Goal: Information Seeking & Learning: Learn about a topic

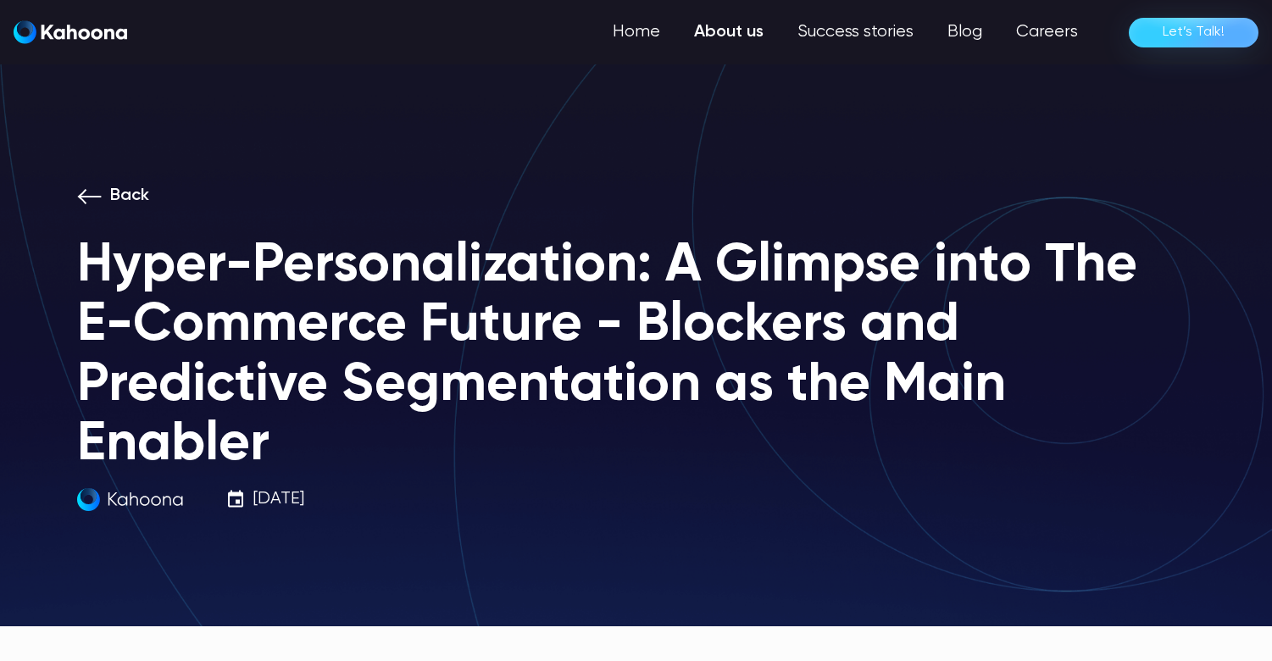
click at [730, 31] on link "About us" at bounding box center [728, 32] width 103 height 34
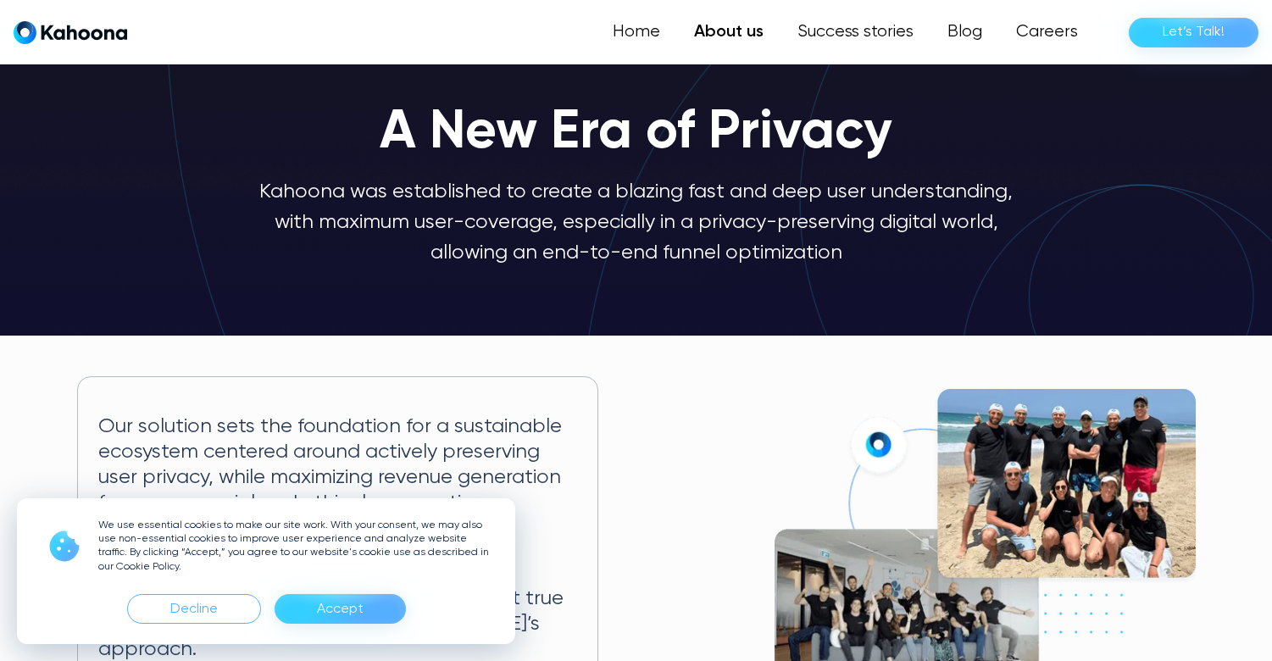
scroll to position [57, 0]
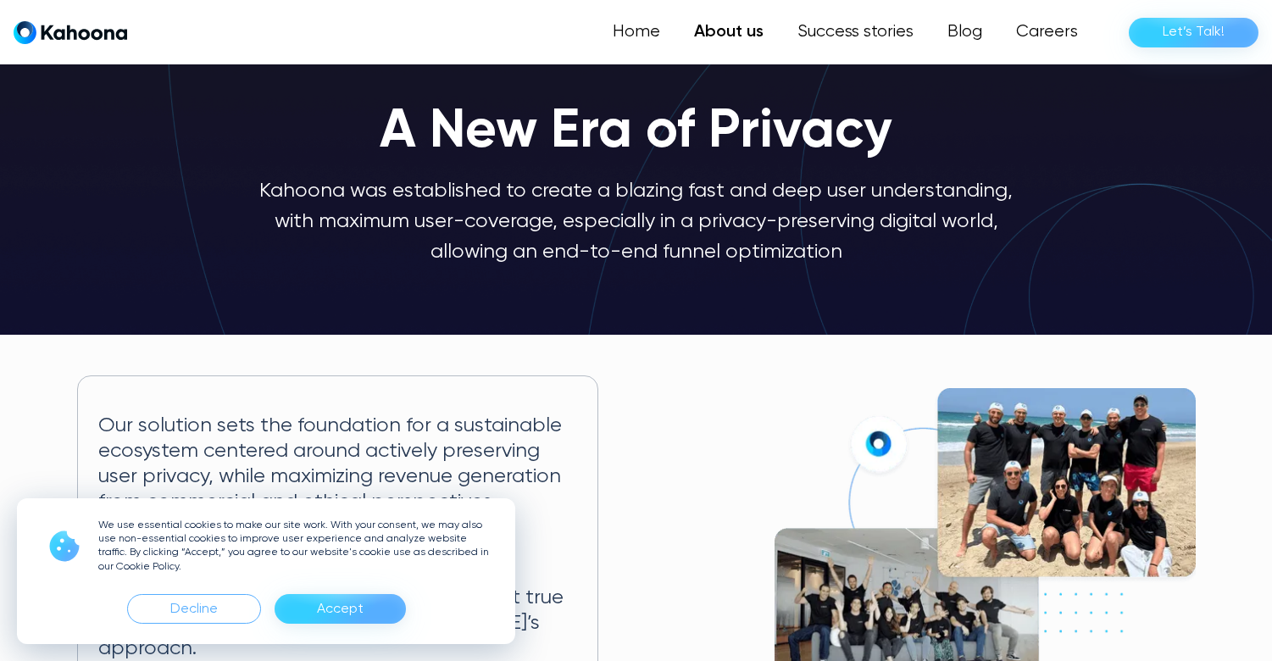
click at [356, 604] on div "Accept" at bounding box center [340, 609] width 47 height 27
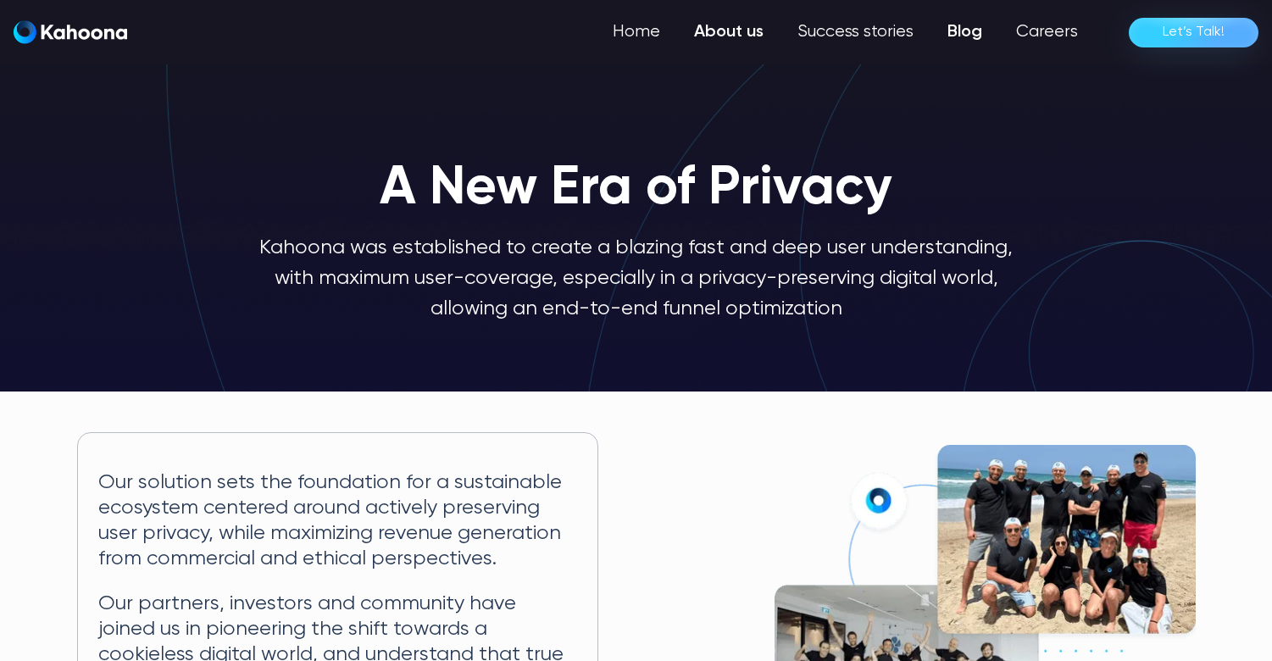
scroll to position [0, 0]
click at [651, 31] on link "Home" at bounding box center [637, 32] width 79 height 34
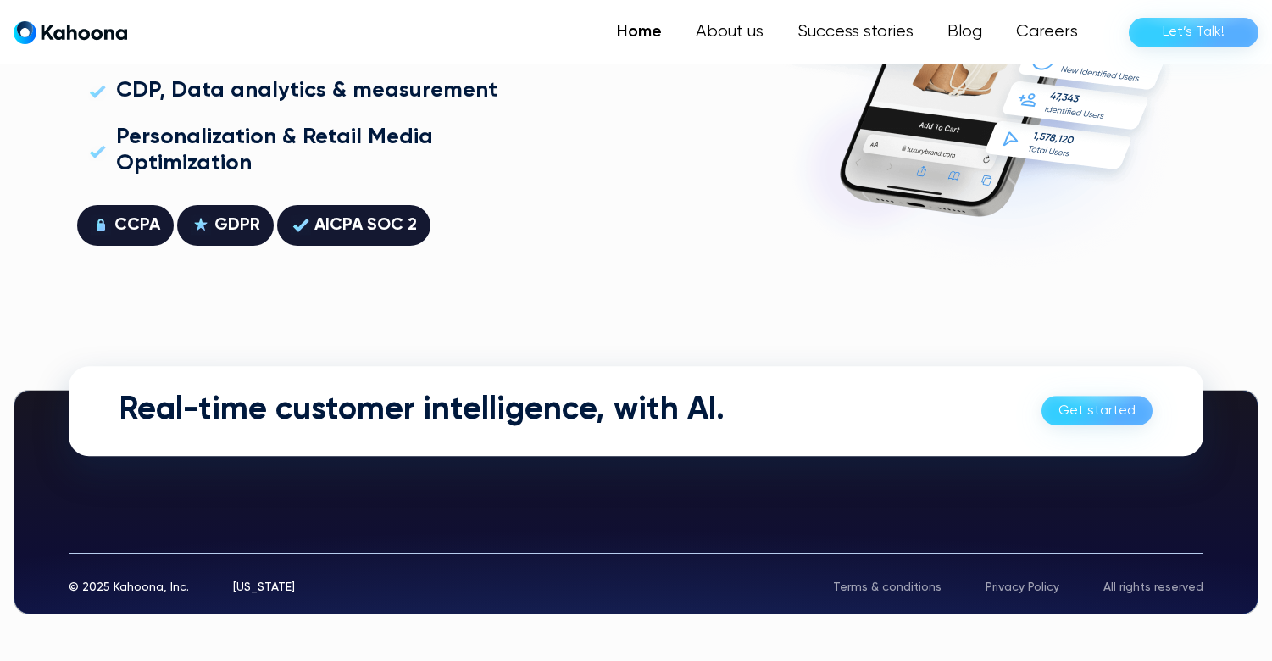
scroll to position [4849, 0]
click at [847, 26] on link "Success stories" at bounding box center [854, 32] width 153 height 34
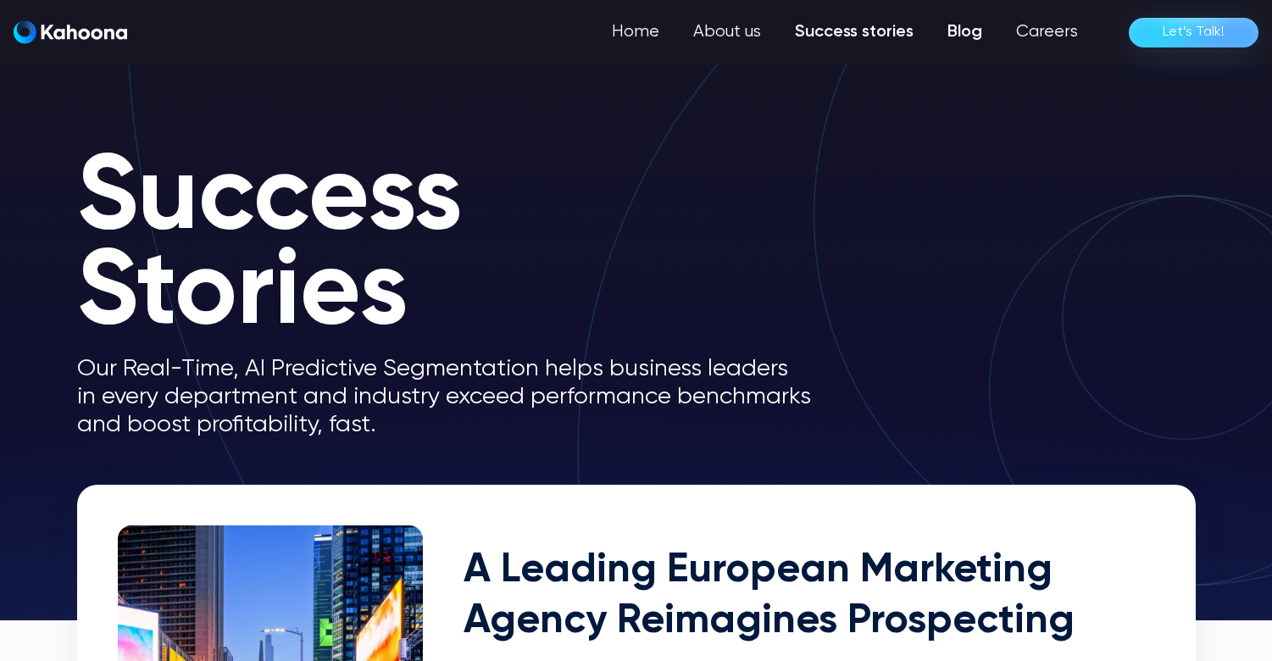
click at [965, 28] on link "Blog" at bounding box center [964, 32] width 69 height 34
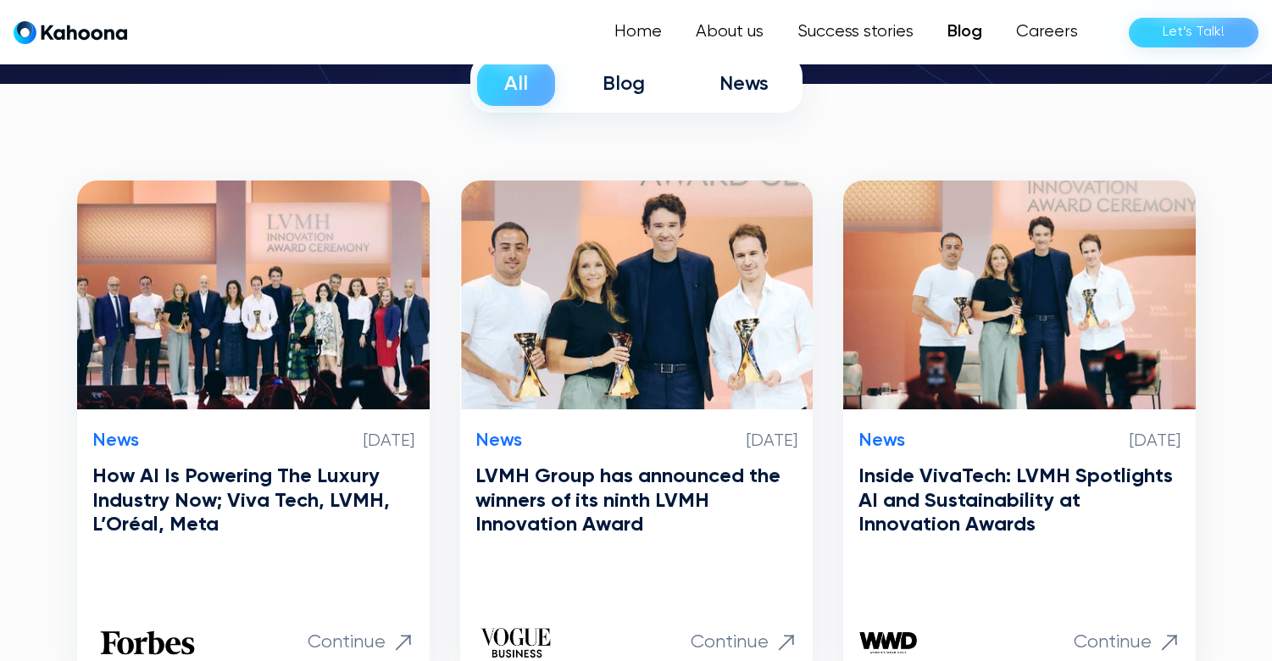
scroll to position [303, 0]
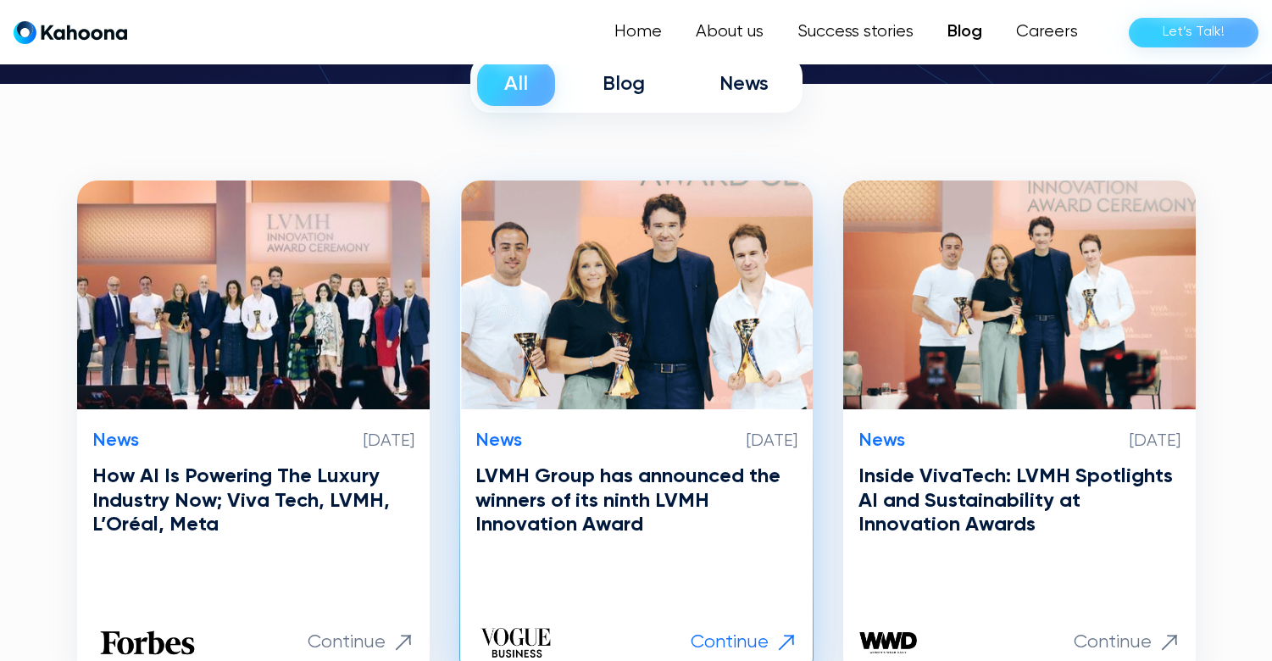
click at [614, 481] on h3 "LVMH Group has announced the winners of its ninth LVMH Innovation Award" at bounding box center [636, 500] width 322 height 73
